Goal: Communication & Community: Answer question/provide support

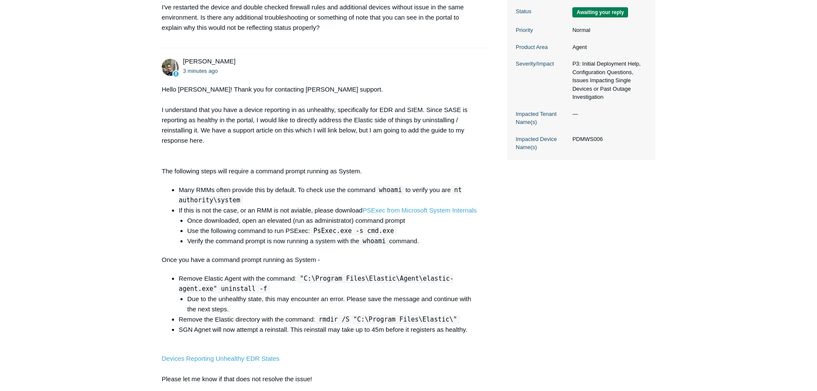
scroll to position [304, 0]
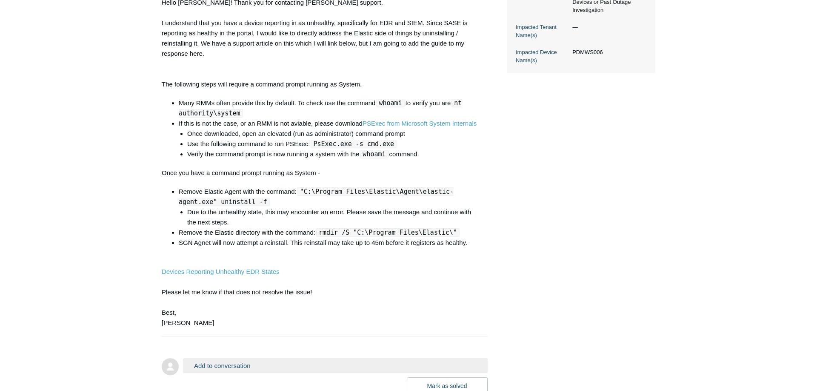
click at [234, 371] on button "Add to conversation" at bounding box center [335, 365] width 305 height 15
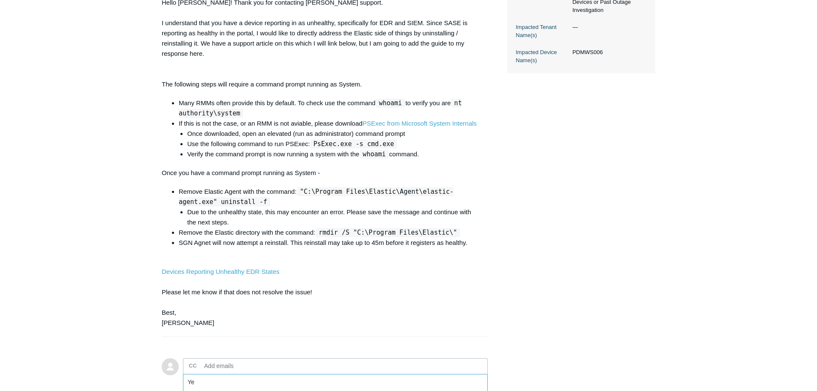
type textarea "Y"
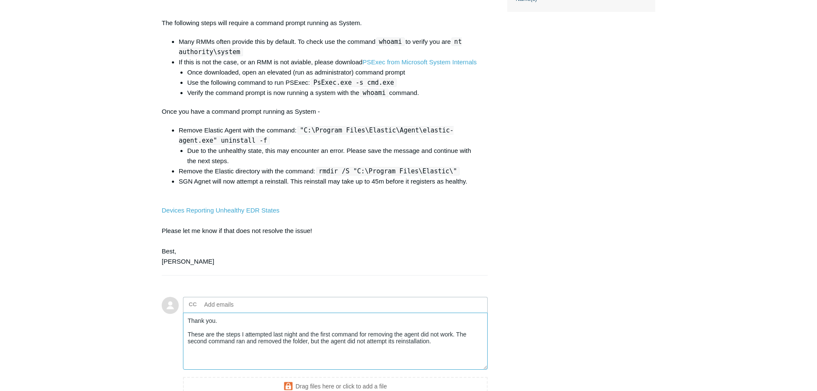
scroll to position [407, 0]
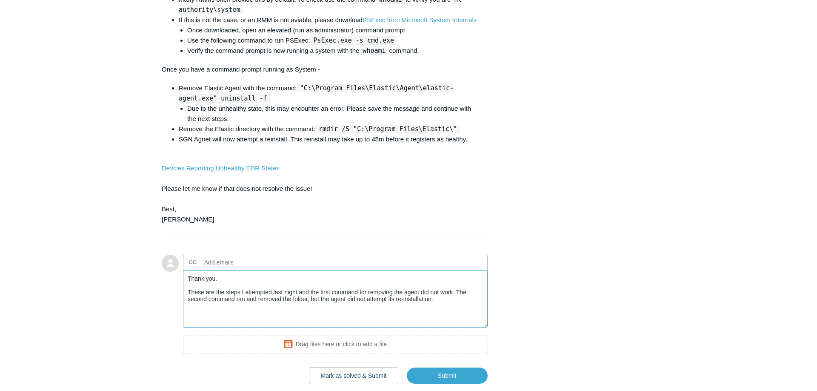
click at [457, 301] on textarea "Thank you. These are the steps I attempted last night and the first command for…" at bounding box center [335, 298] width 305 height 57
type textarea "Thank you. These are the steps I attempted last night and the first command for…"
click at [447, 375] on input "Submit" at bounding box center [447, 375] width 81 height 17
